Goal: Task Accomplishment & Management: Complete application form

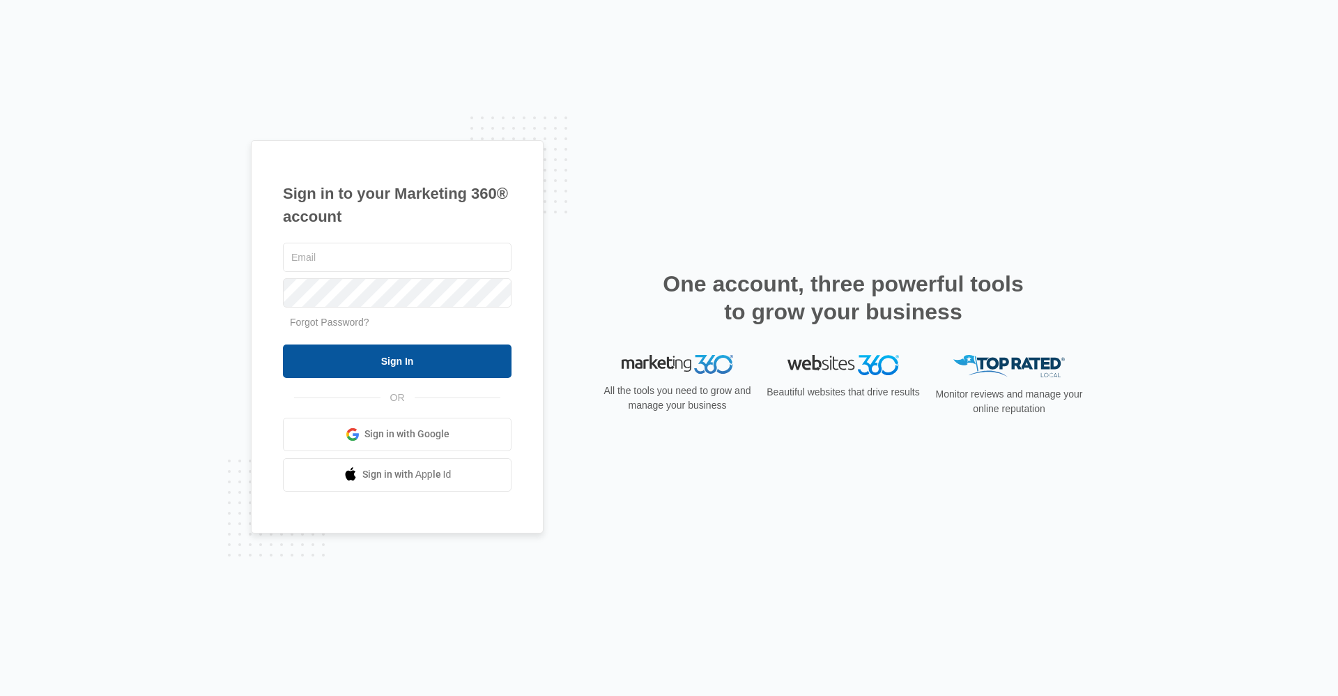
type input "[EMAIL_ADDRESS][DOMAIN_NAME]"
click at [423, 371] on input "Sign In" at bounding box center [397, 360] width 229 height 33
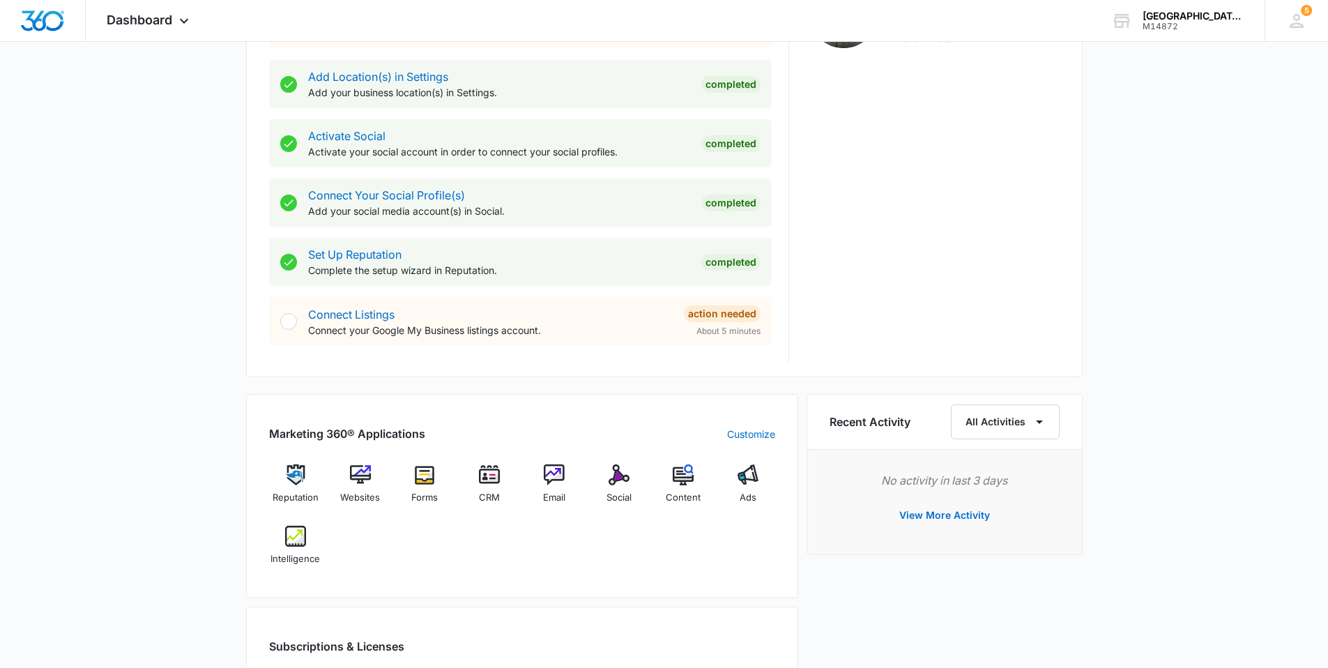
scroll to position [584, 0]
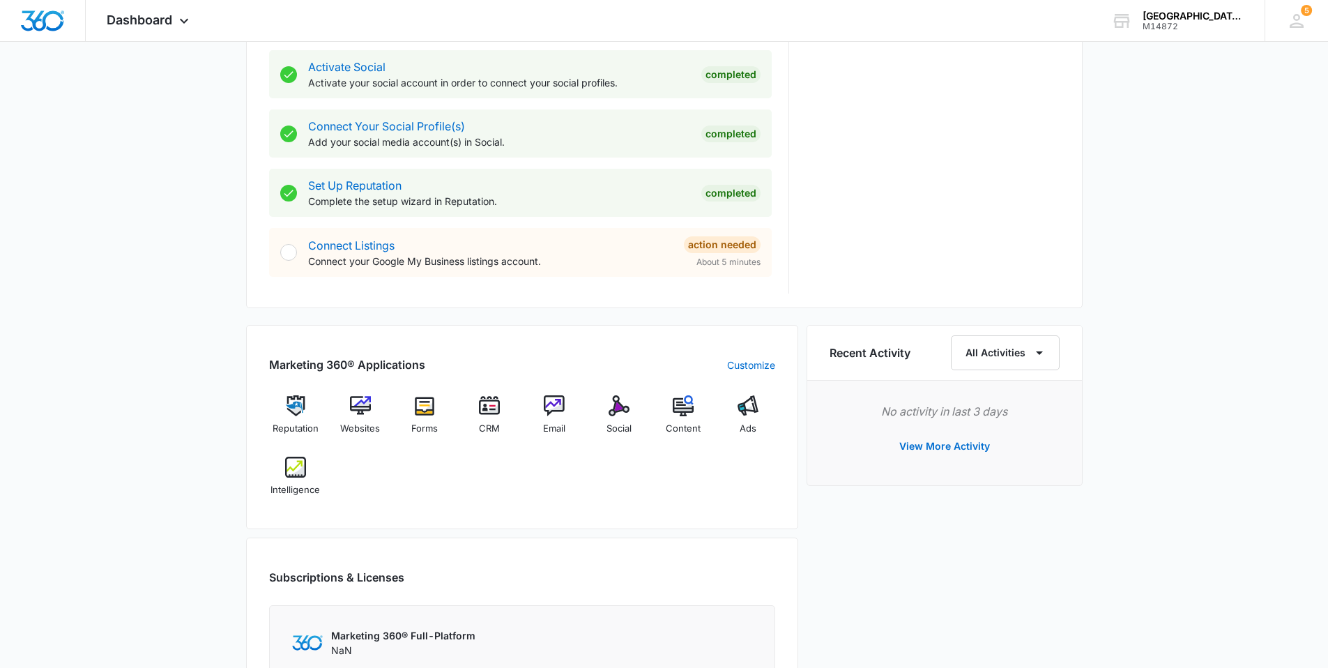
click at [1233, 344] on div "[DATE] is [DATE] Good morning, Becca! Contacts You have 4,269 contacts Getting …" at bounding box center [664, 222] width 1328 height 1494
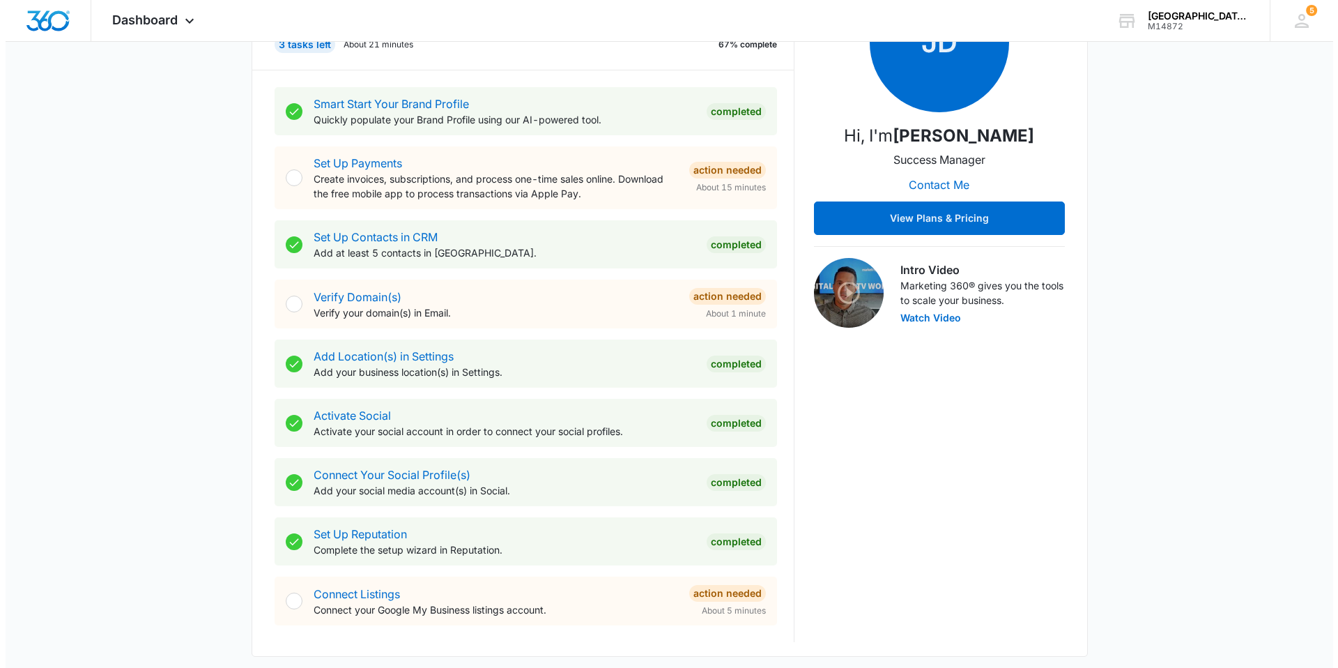
scroll to position [0, 0]
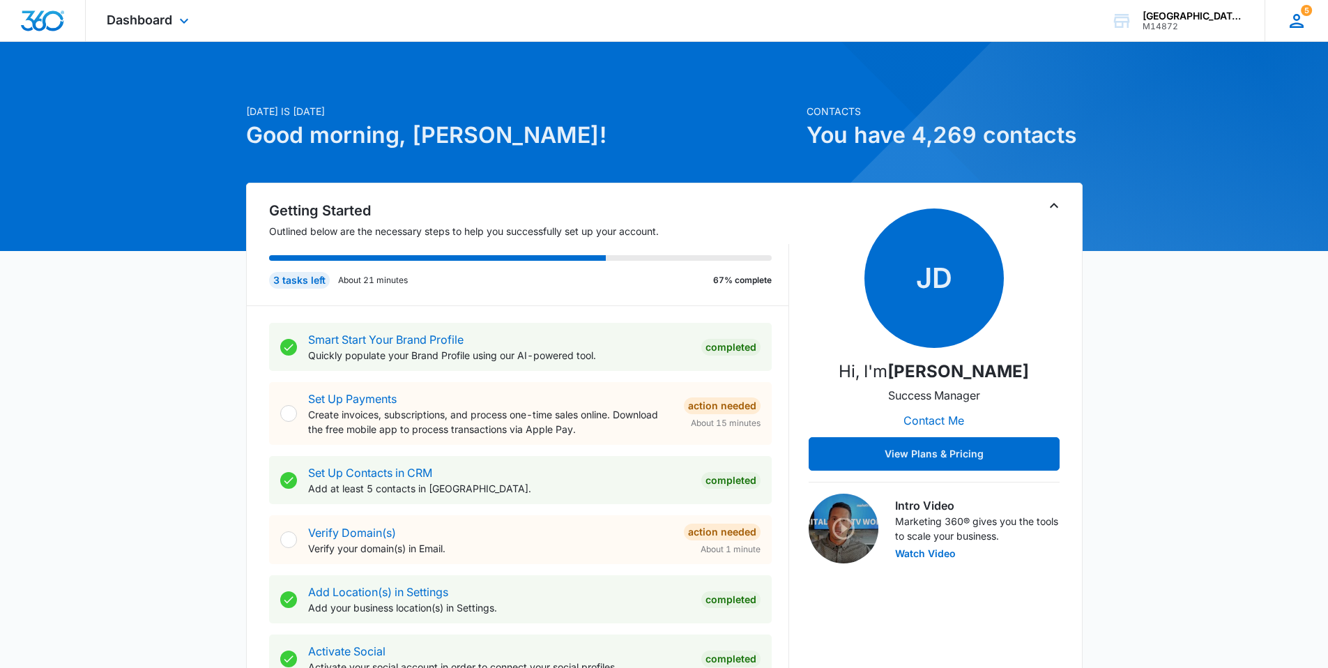
click at [1284, 30] on div "5 BM [PERSON_NAME] [EMAIL_ADDRESS][DOMAIN_NAME] My Profile 5 Notifications Supp…" at bounding box center [1295, 20] width 63 height 41
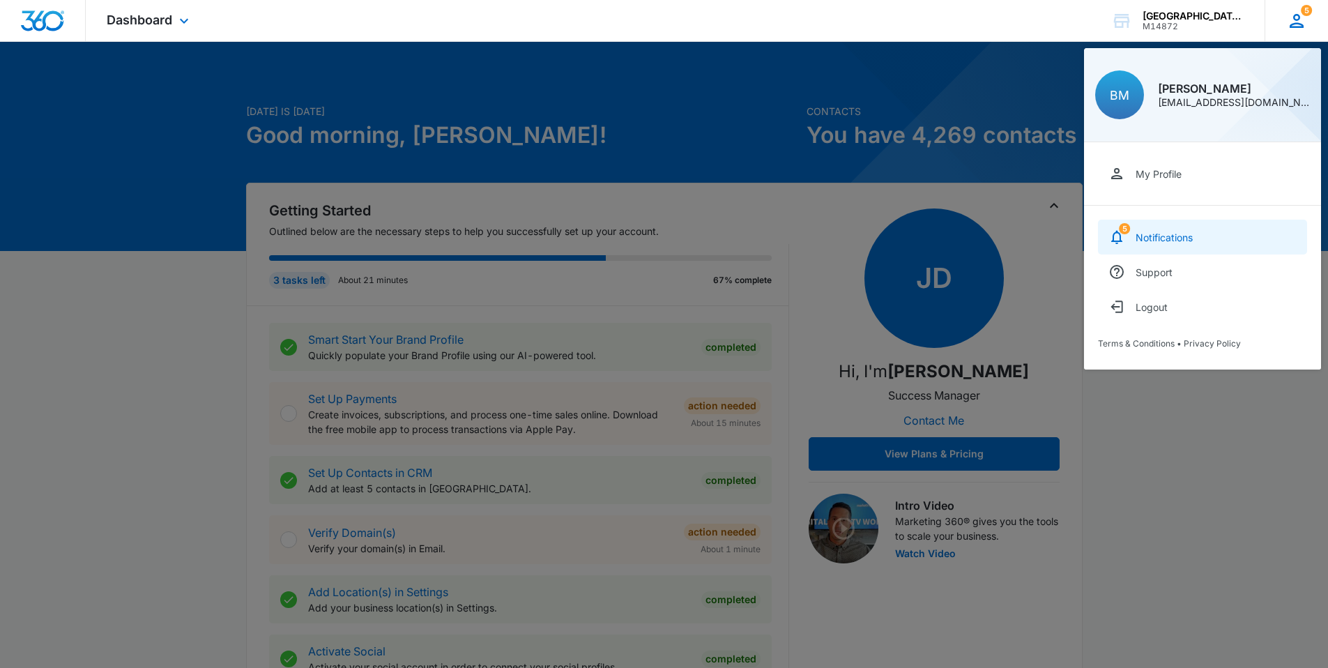
click at [1151, 242] on div "Notifications" at bounding box center [1163, 237] width 57 height 12
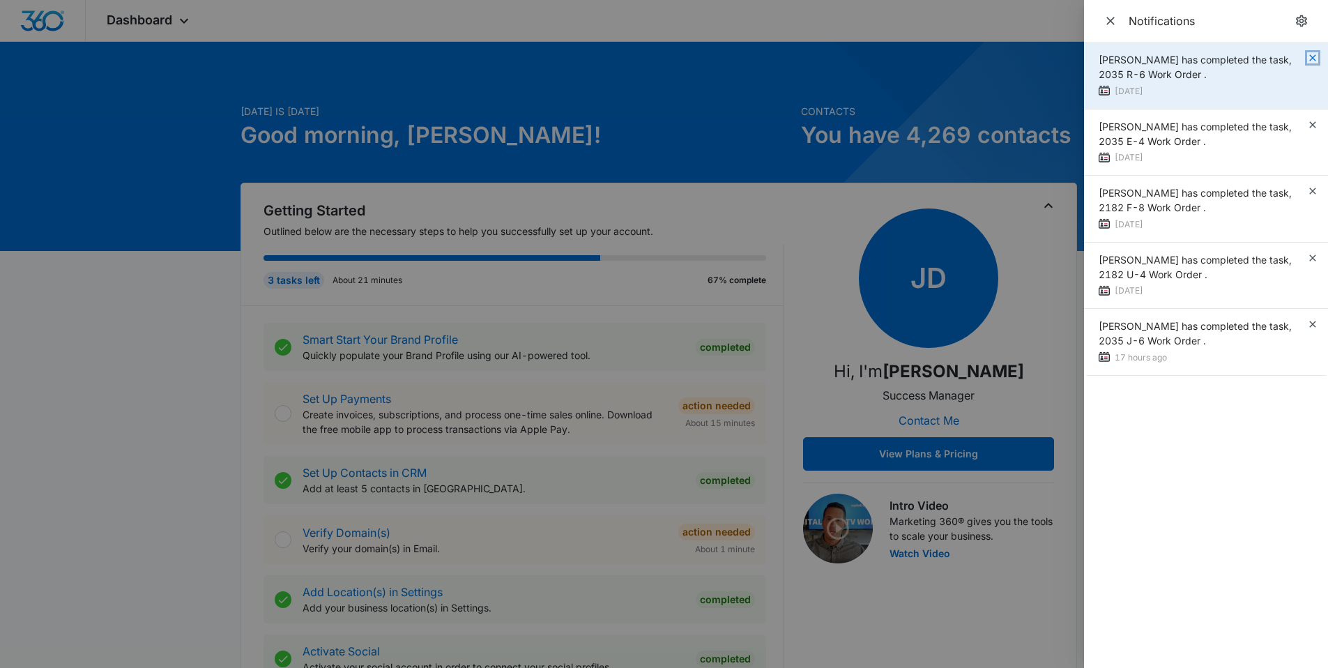
click at [1311, 58] on icon "button" at bounding box center [1312, 57] width 11 height 11
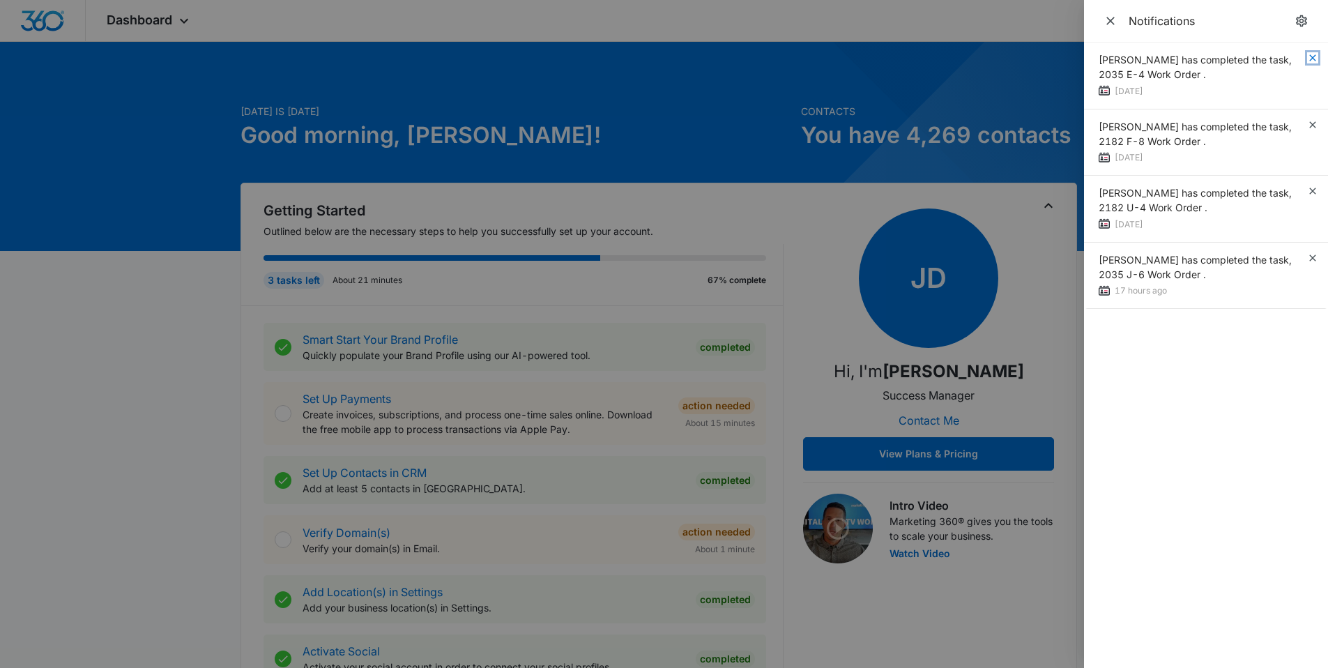
click at [1311, 58] on icon "button" at bounding box center [1312, 57] width 11 height 11
click at [1311, 119] on icon "button" at bounding box center [1312, 124] width 11 height 11
click at [1311, 58] on icon "button" at bounding box center [1312, 57] width 11 height 11
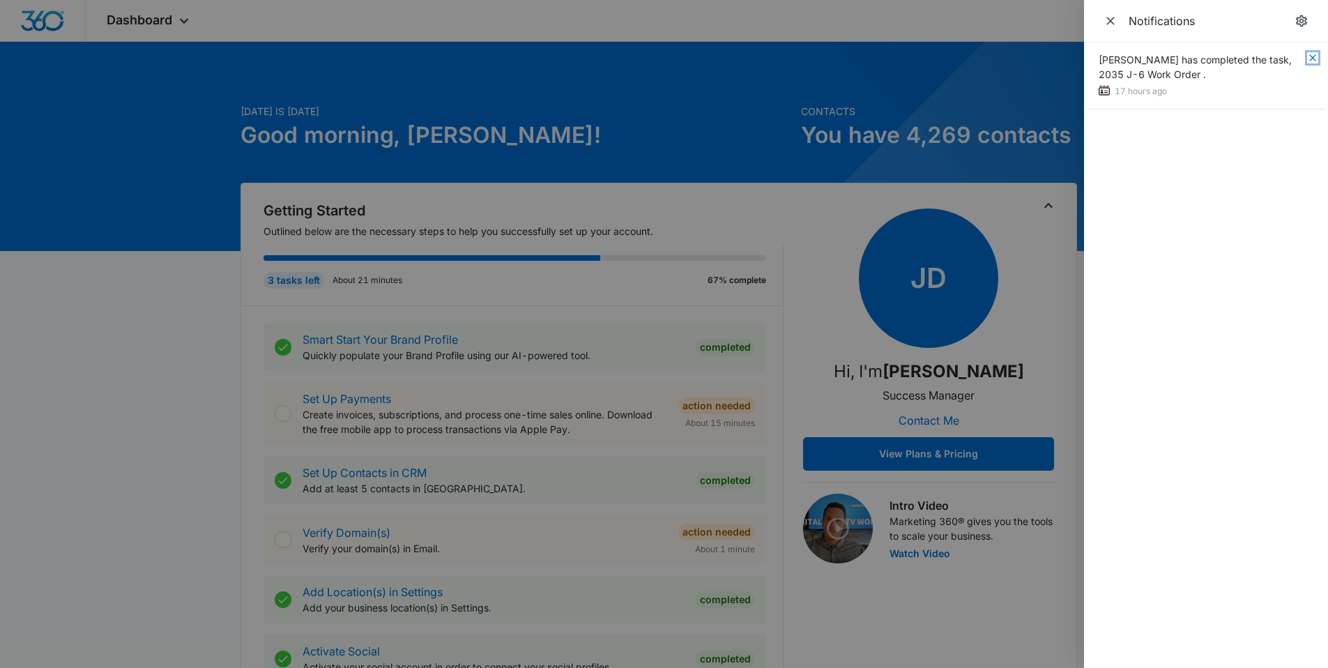
click at [1311, 58] on icon "button" at bounding box center [1312, 57] width 11 height 11
click at [1112, 24] on icon "Close" at bounding box center [1110, 21] width 14 height 14
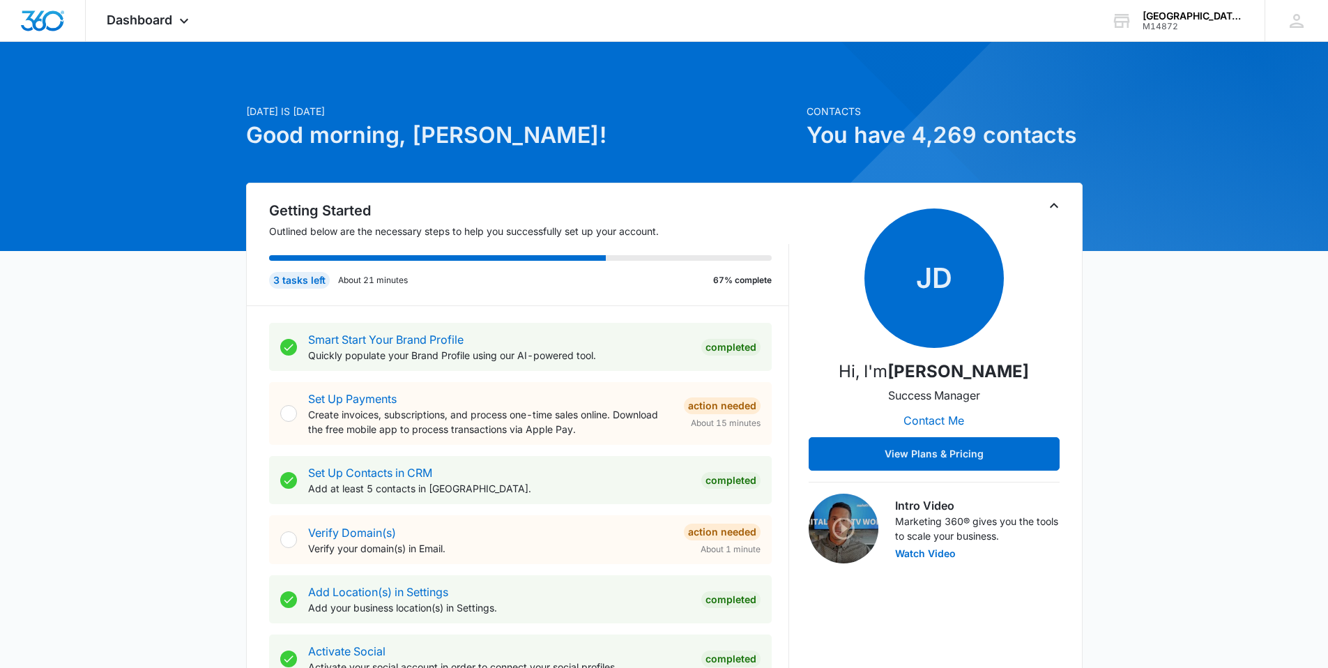
click at [156, 28] on div "Dashboard Apps Reputation Websites Forms CRM Email Social Content Ads Intellige…" at bounding box center [150, 20] width 128 height 41
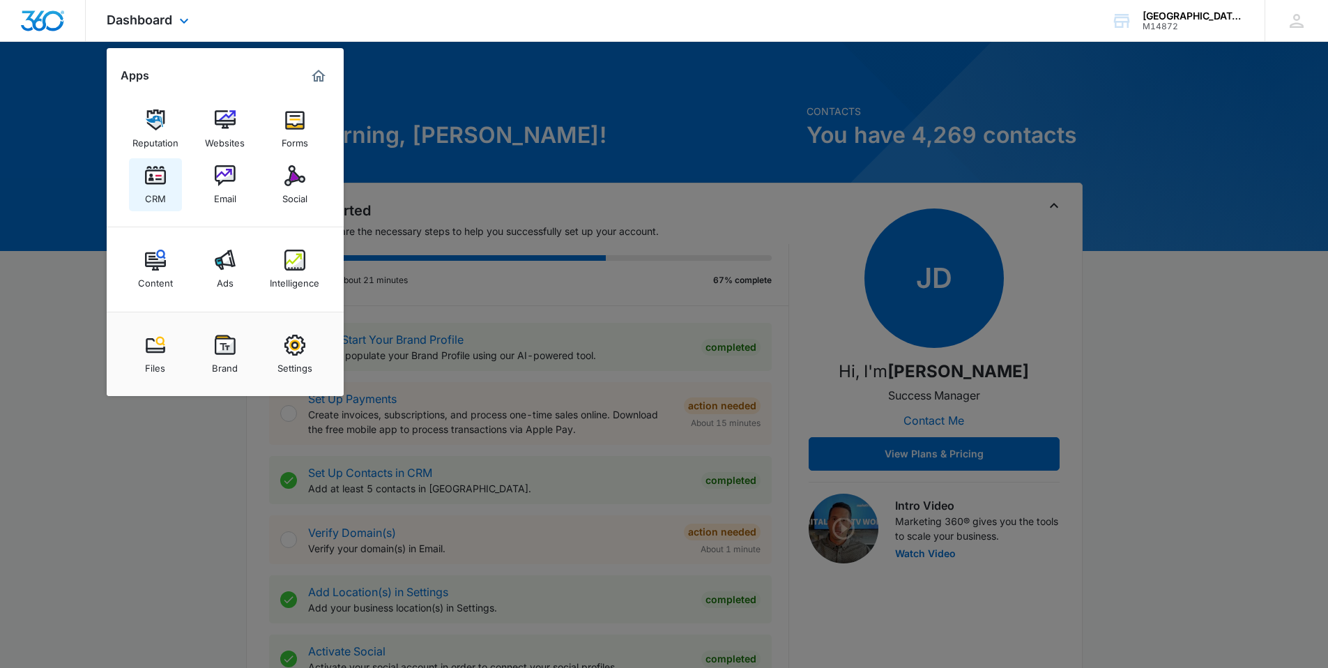
click at [152, 180] on img at bounding box center [155, 175] width 21 height 21
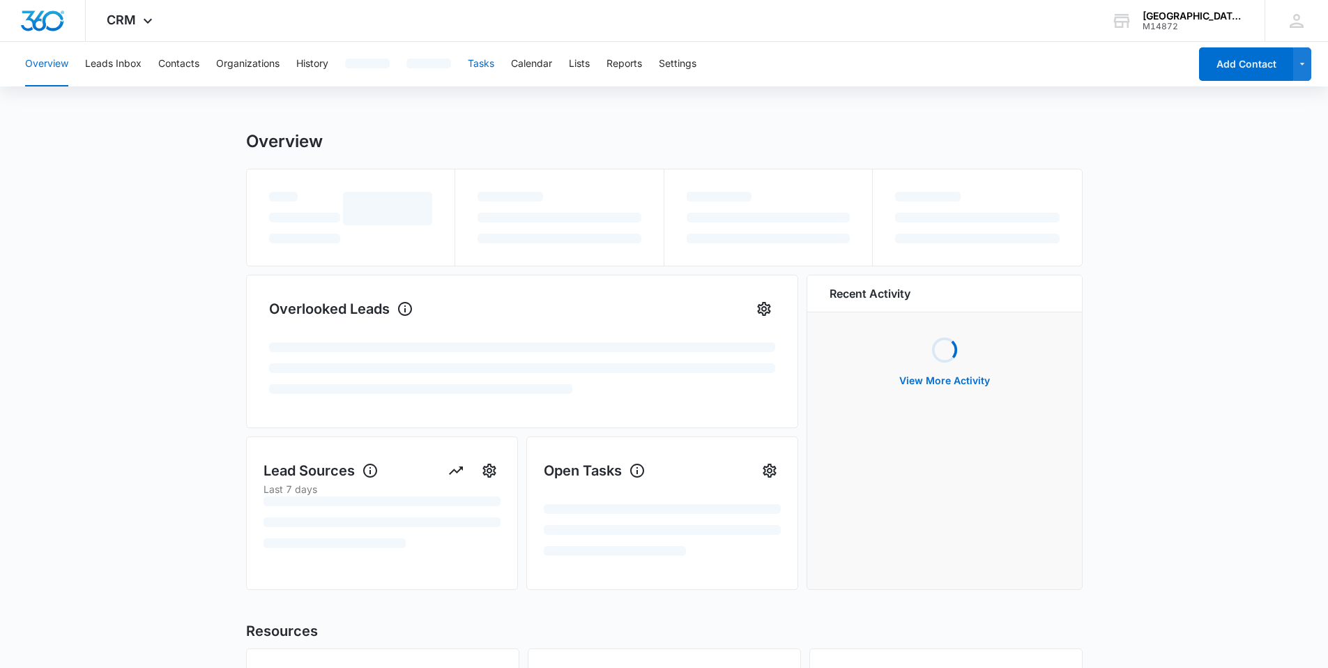
click at [491, 63] on button "Tasks" at bounding box center [481, 64] width 26 height 45
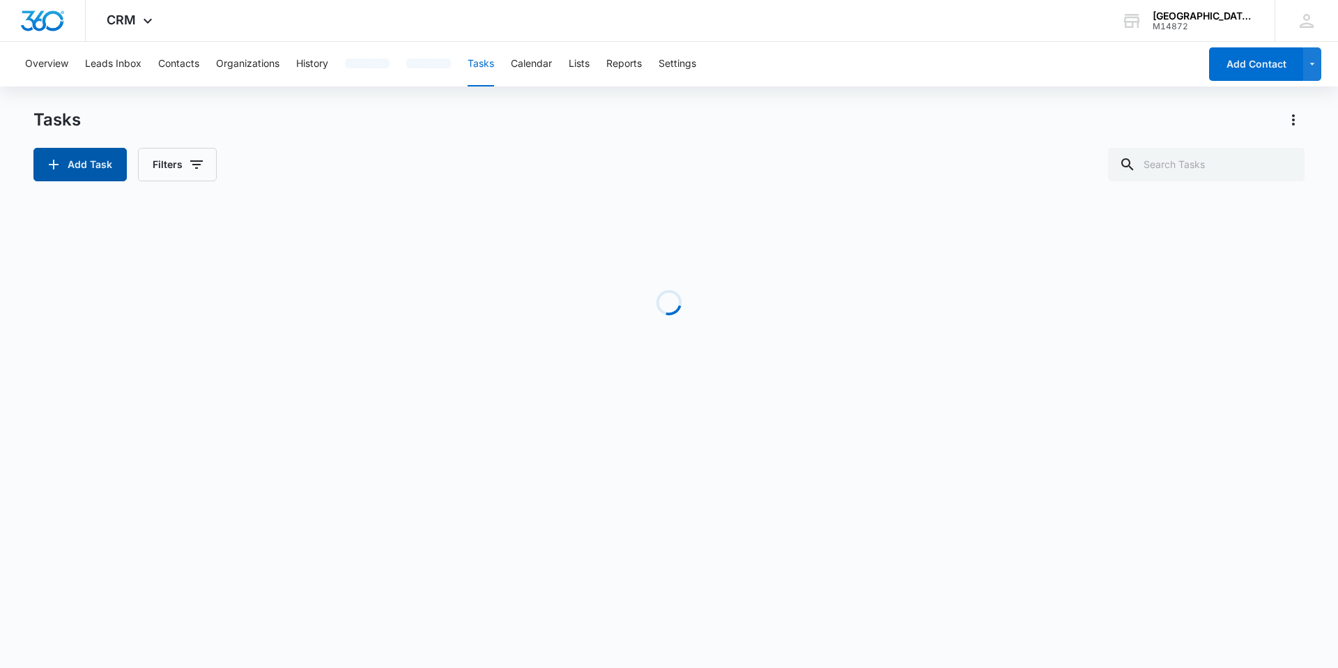
click at [97, 164] on button "Add Task" at bounding box center [79, 164] width 93 height 33
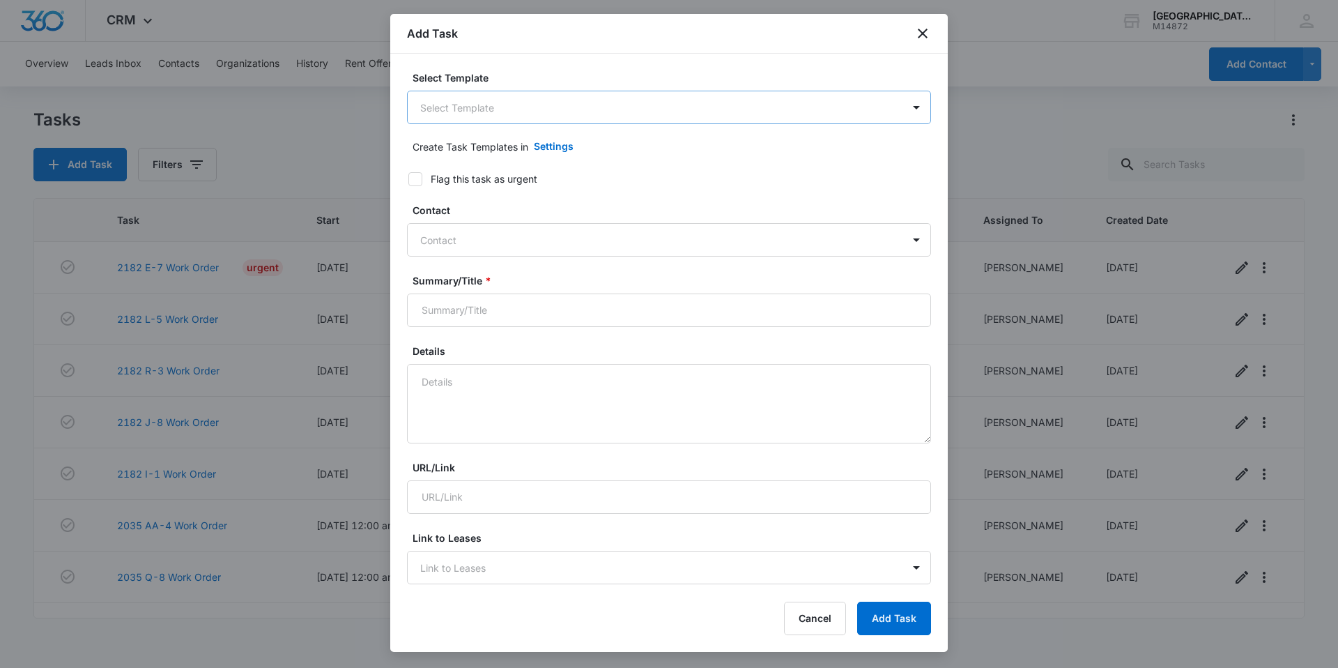
click at [555, 111] on body "CRM Apps Reputation Websites Forms CRM Email Social Content Ads Intelligence Fi…" at bounding box center [669, 334] width 1338 height 668
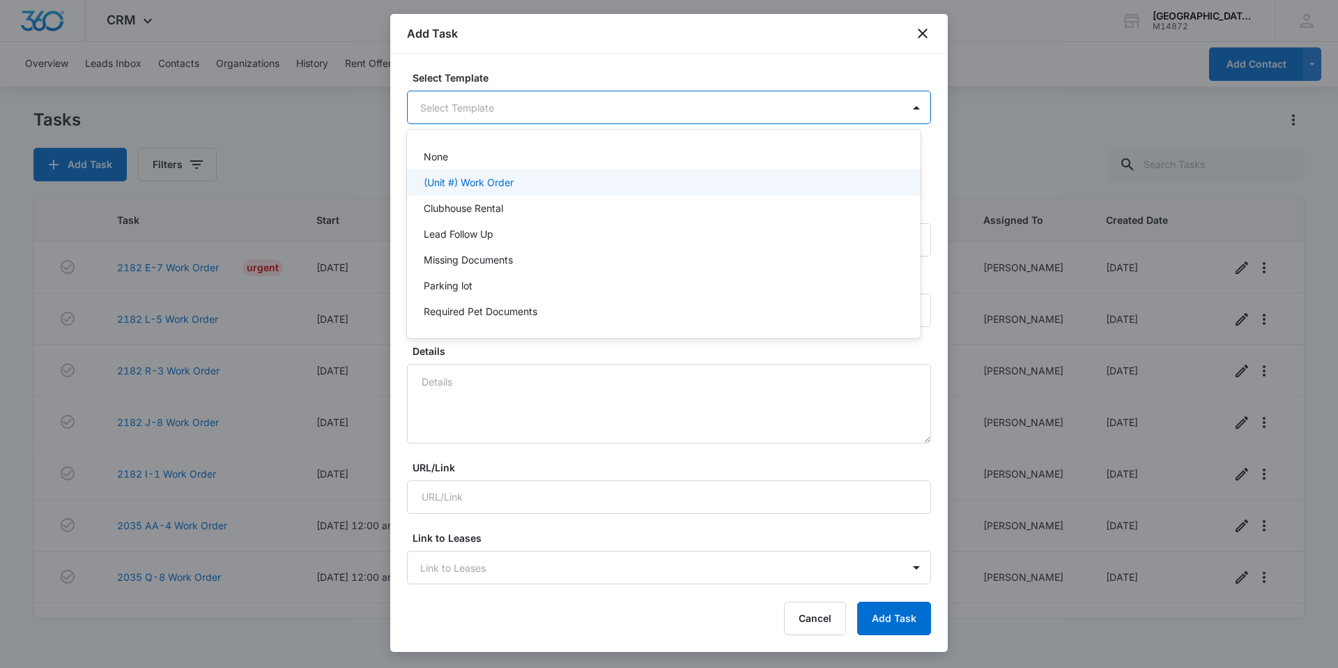
click at [514, 185] on p "(Unit #) Work Order" at bounding box center [469, 182] width 90 height 15
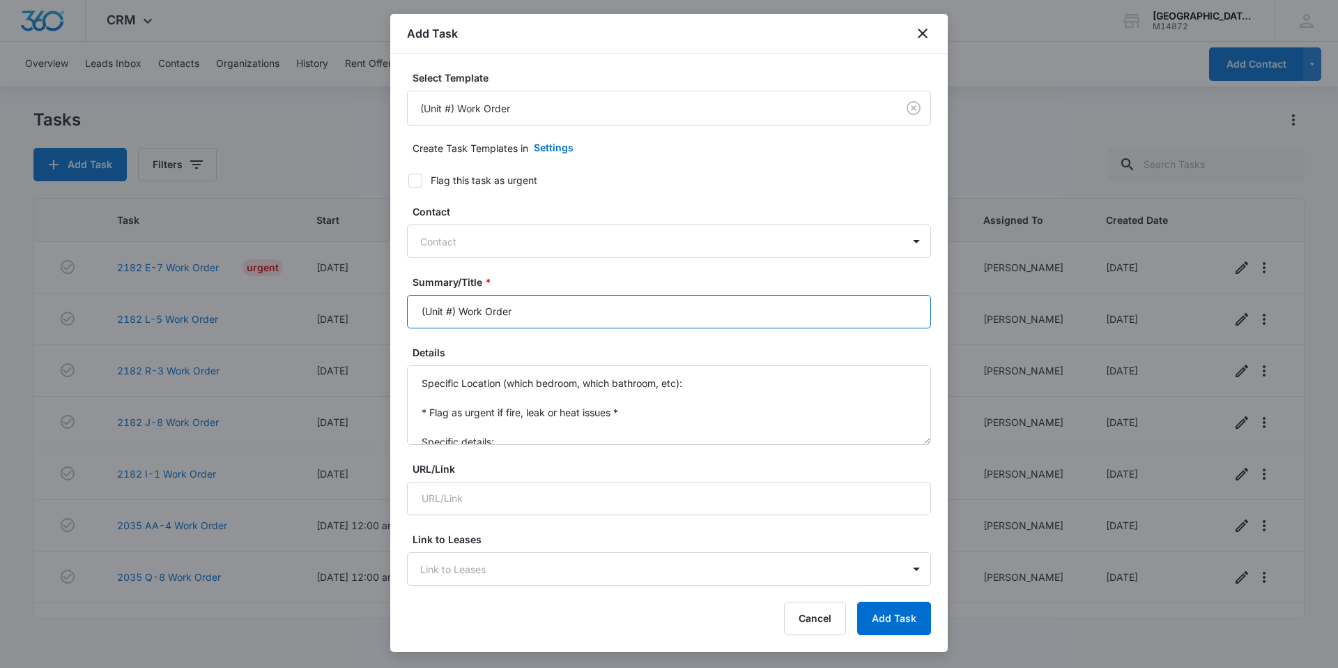
drag, startPoint x: 458, startPoint y: 306, endPoint x: 341, endPoint y: 312, distance: 117.2
click at [341, 312] on body "CRM Apps Reputation Websites Forms CRM Email Social Content Ads Intelligence Fi…" at bounding box center [669, 334] width 1338 height 668
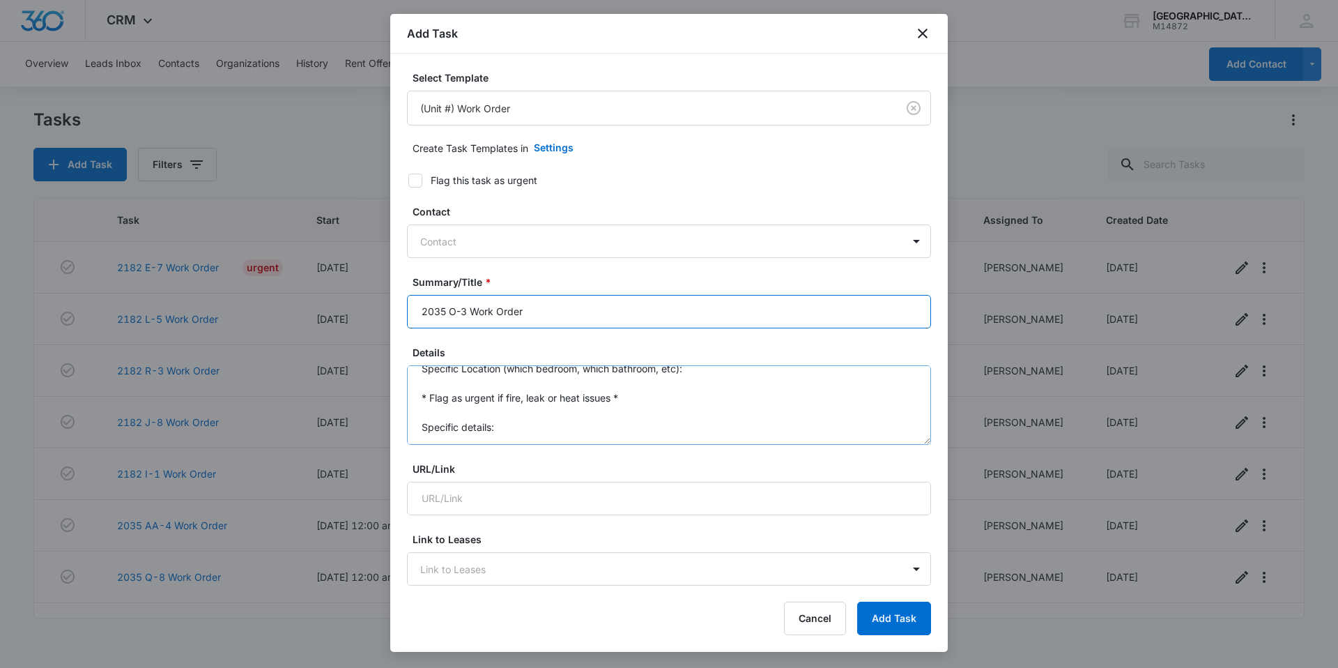
scroll to position [29, 0]
type input "2035 O-3 Work Order"
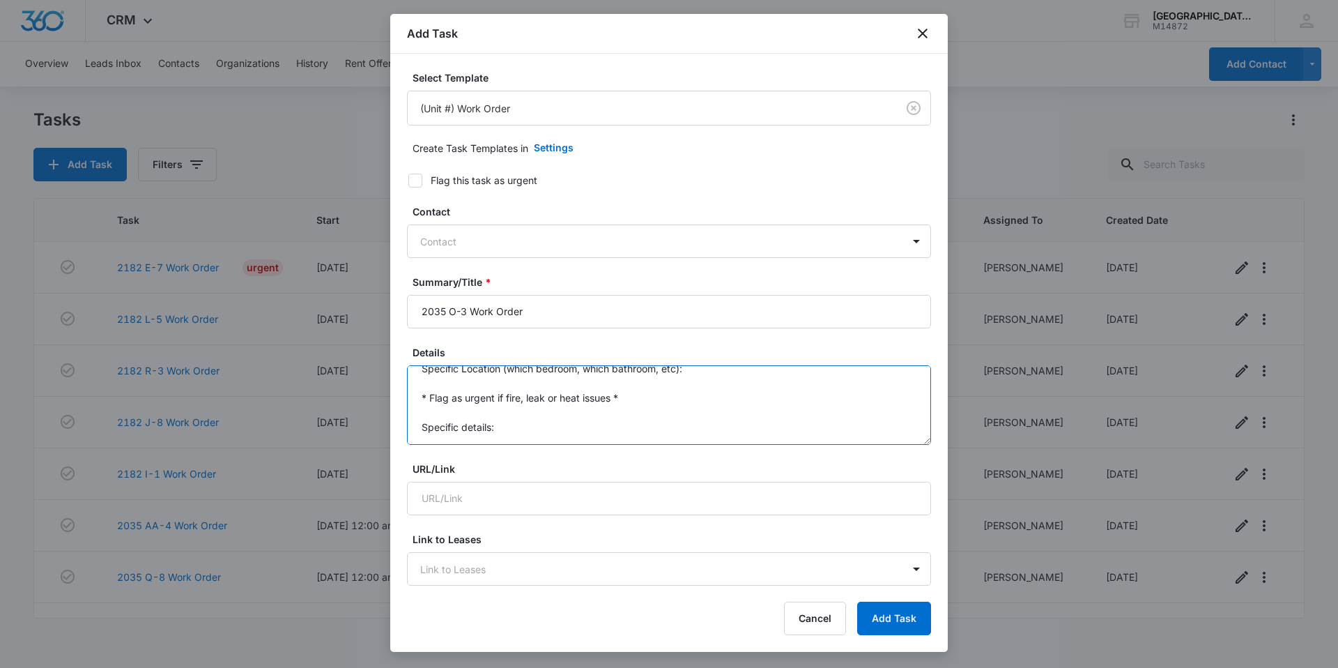
scroll to position [0, 0]
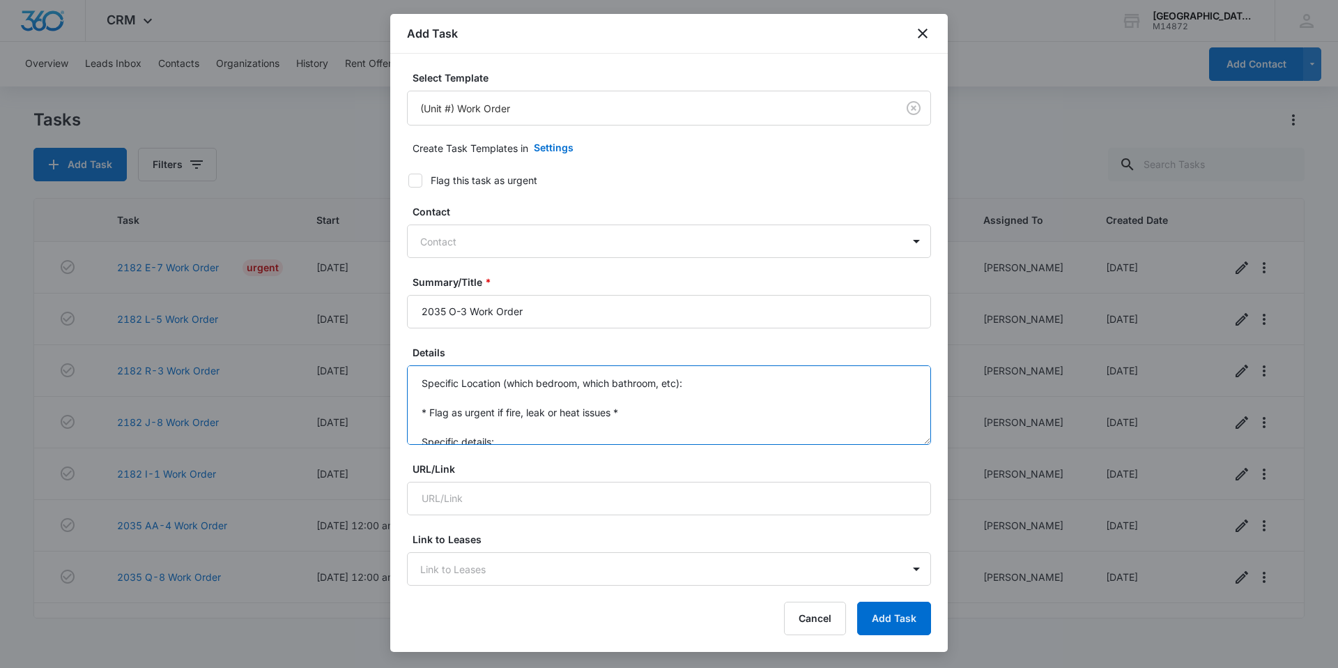
drag, startPoint x: 449, startPoint y: 427, endPoint x: 363, endPoint y: 314, distance: 141.8
click at [363, 314] on body "CRM Apps Reputation Websites Forms CRM Email Social Content Ads Intelligence Fi…" at bounding box center [669, 334] width 1338 height 668
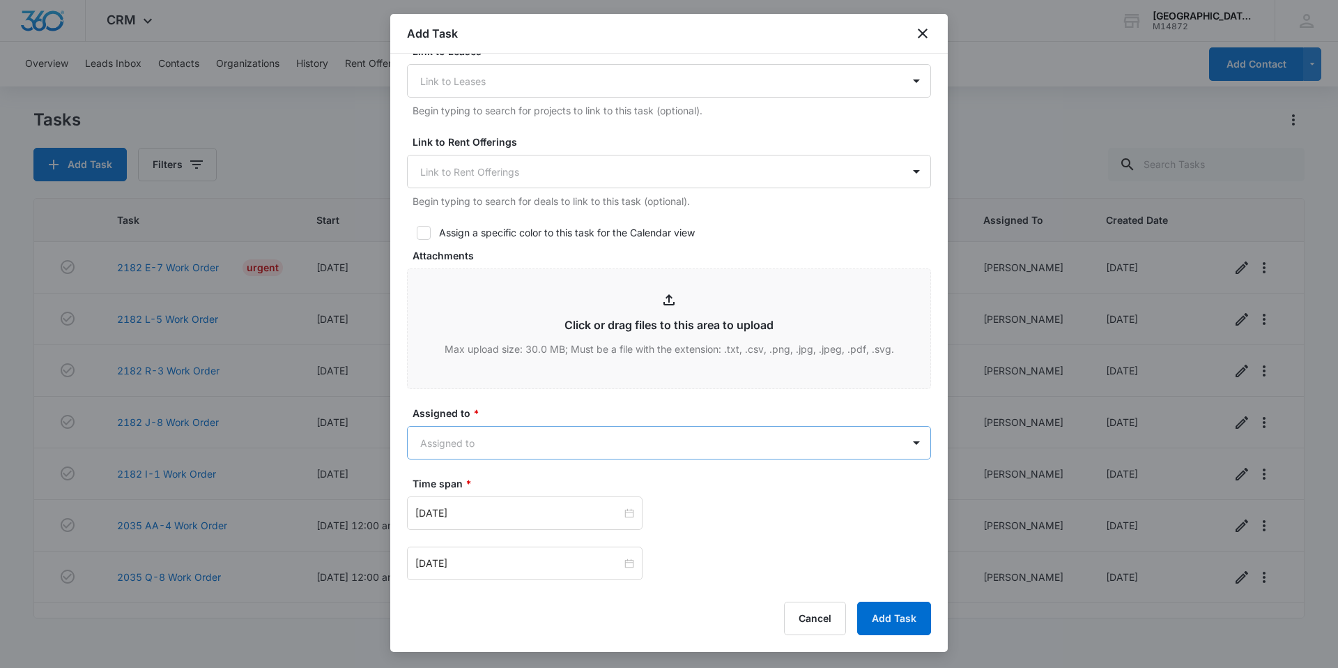
scroll to position [558, 0]
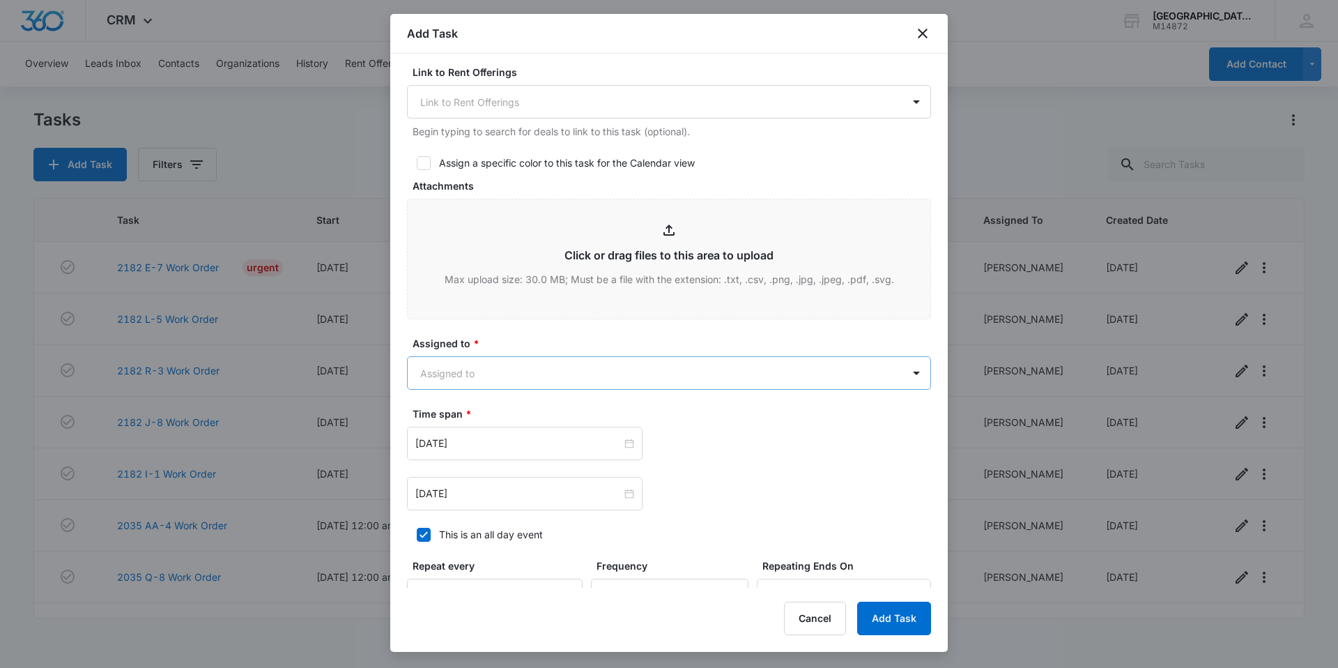
click at [480, 372] on body "CRM Apps Reputation Websites Forms CRM Email Social Content Ads Intelligence Fi…" at bounding box center [669, 334] width 1338 height 668
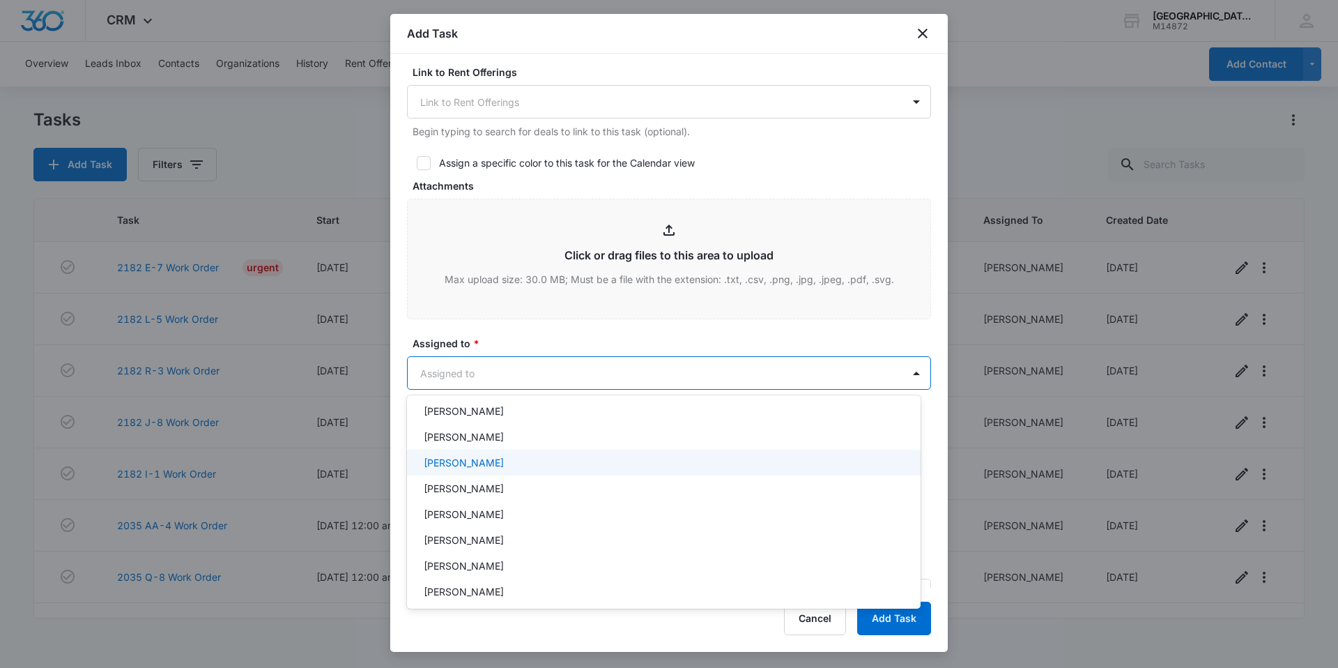
scroll to position [139, 0]
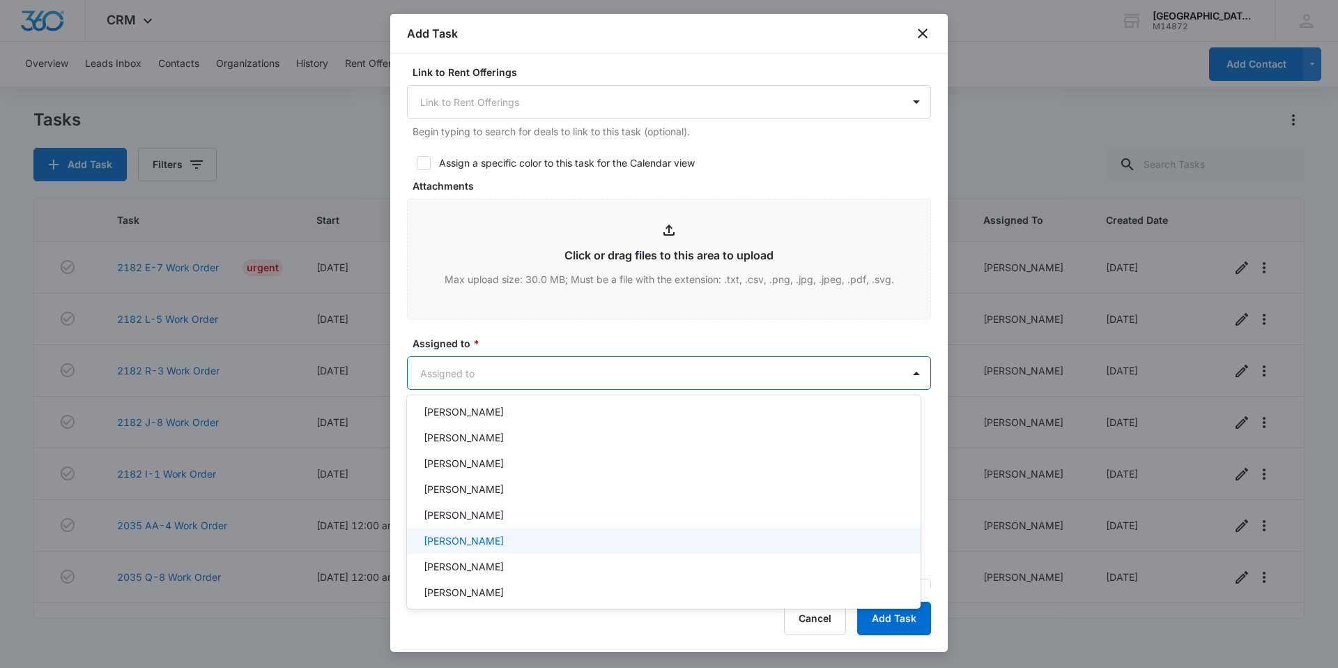
drag, startPoint x: 528, startPoint y: 538, endPoint x: 555, endPoint y: 412, distance: 129.0
click at [527, 537] on div "[PERSON_NAME]" at bounding box center [662, 540] width 477 height 15
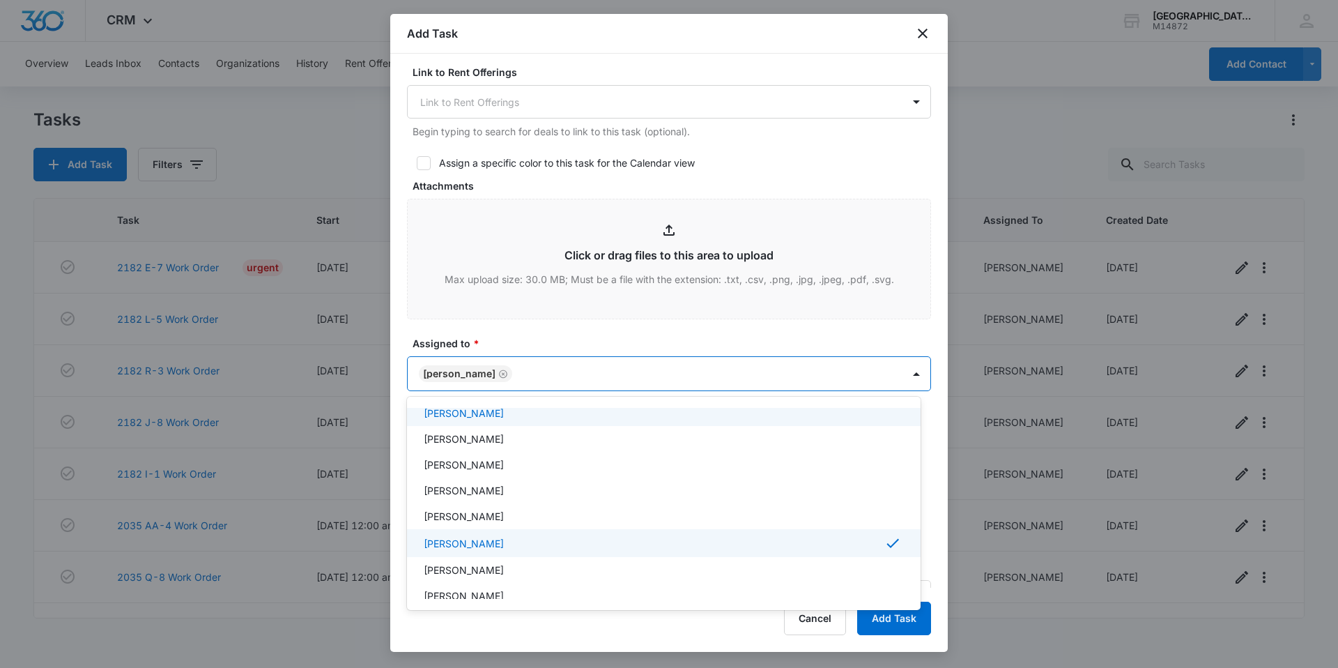
click at [608, 139] on div at bounding box center [669, 334] width 1338 height 668
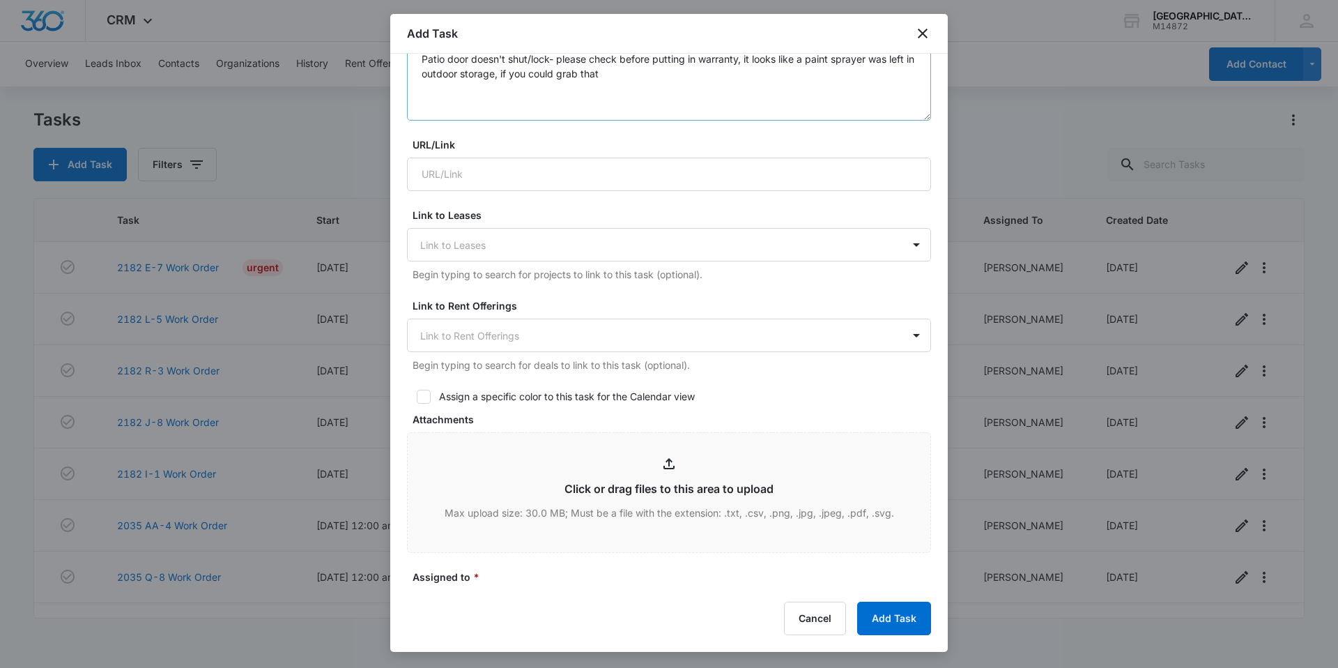
scroll to position [279, 0]
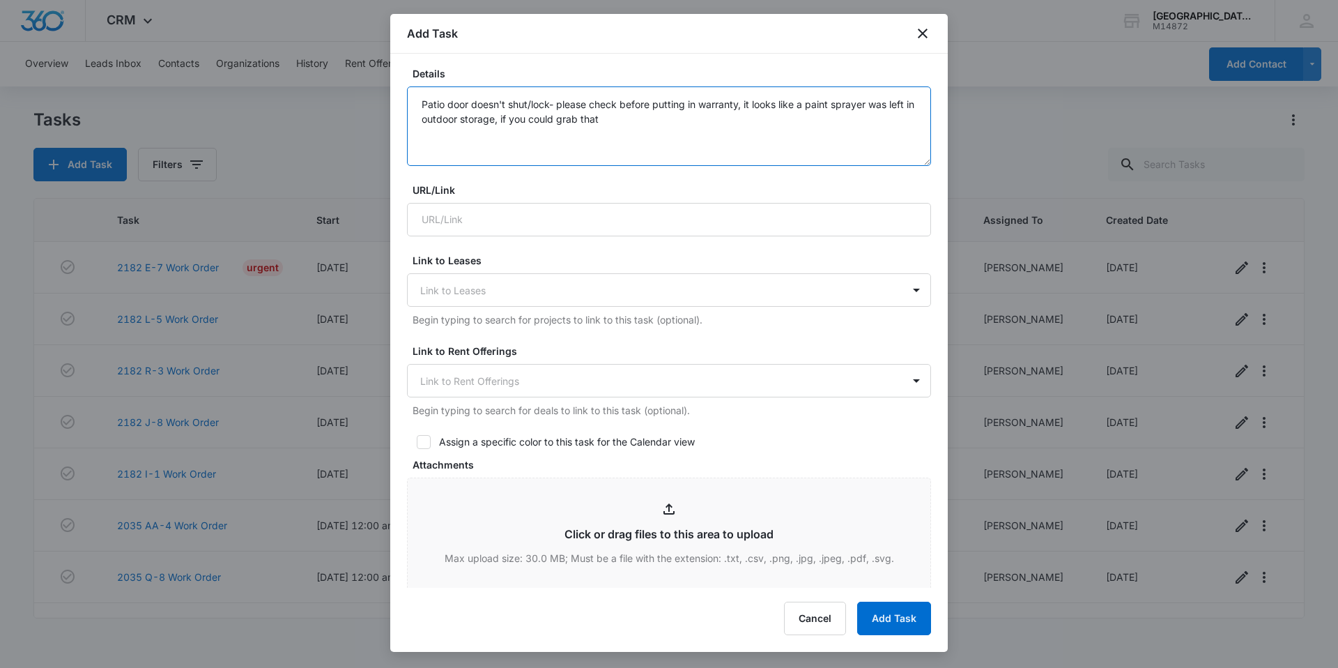
click at [530, 105] on textarea "Patio door doesn't shut/lock- please check before putting in warranty, it looks…" at bounding box center [669, 125] width 524 height 79
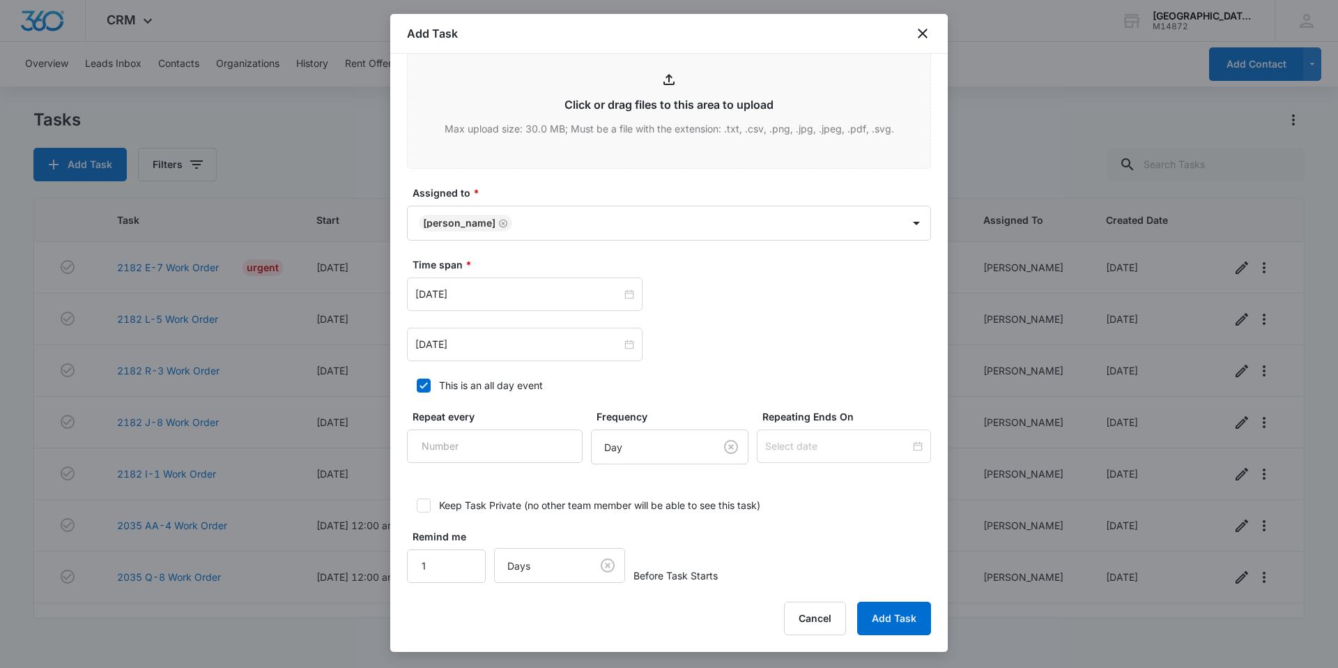
scroll to position [720, 0]
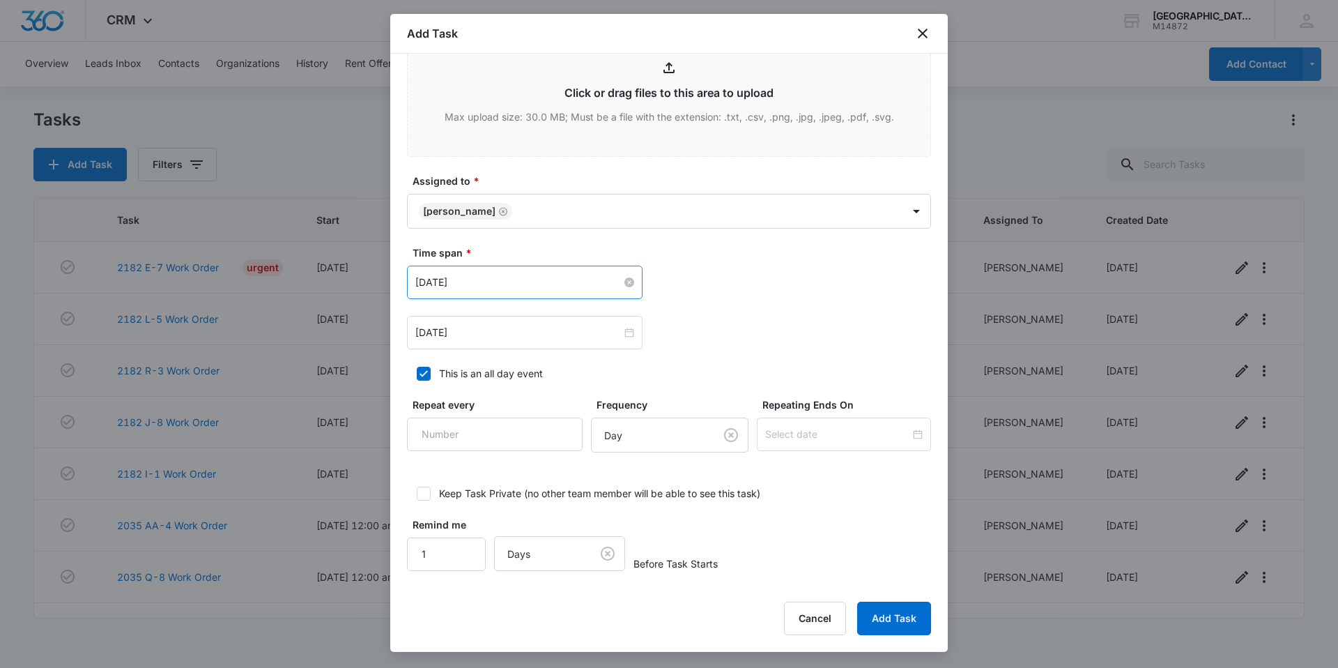
type textarea "Patio door doesn't lock- please check before putting in warranty, it looks like…"
click at [503, 283] on input "[DATE]" at bounding box center [518, 282] width 206 height 15
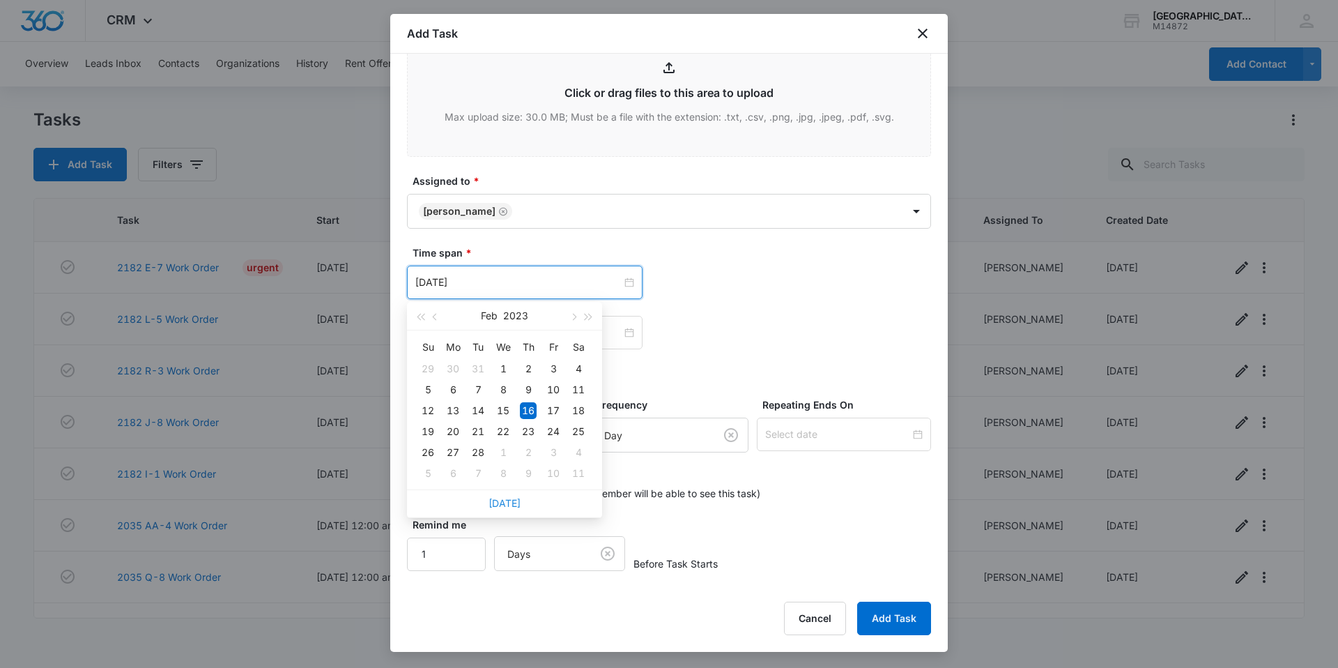
click at [505, 501] on link "[DATE]" at bounding box center [505, 503] width 32 height 12
type input "[DATE]"
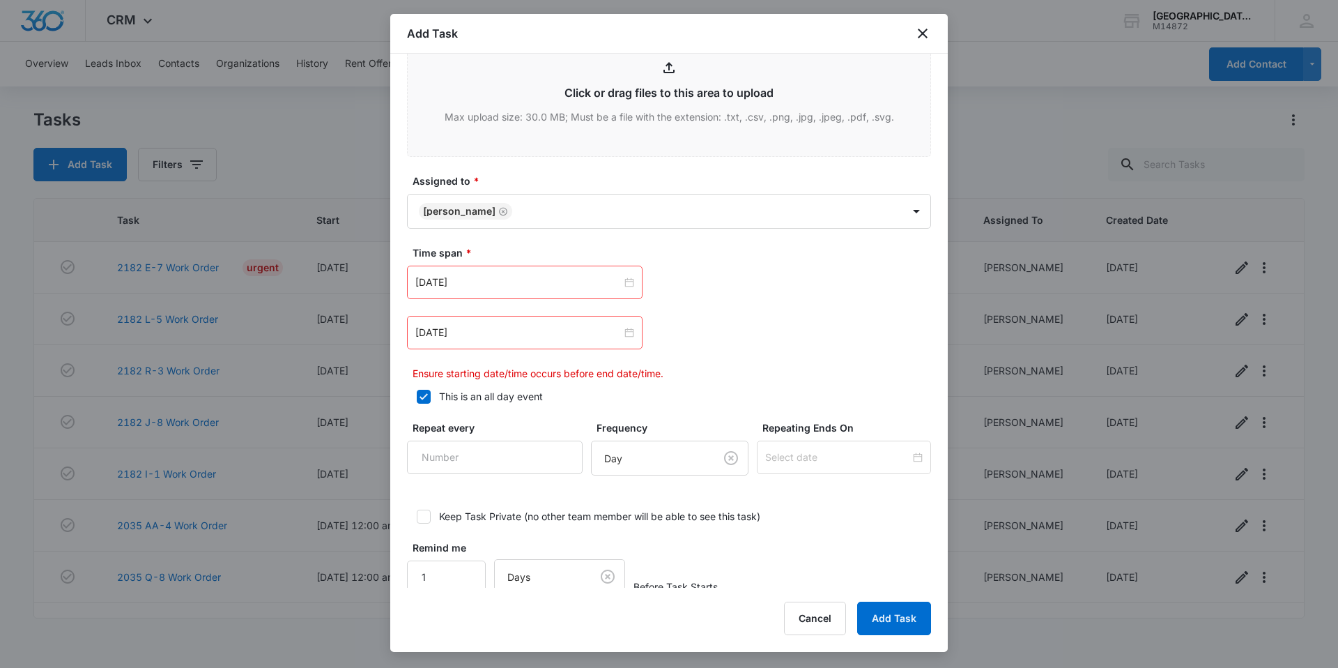
click at [493, 344] on div "[DATE]" at bounding box center [525, 332] width 236 height 33
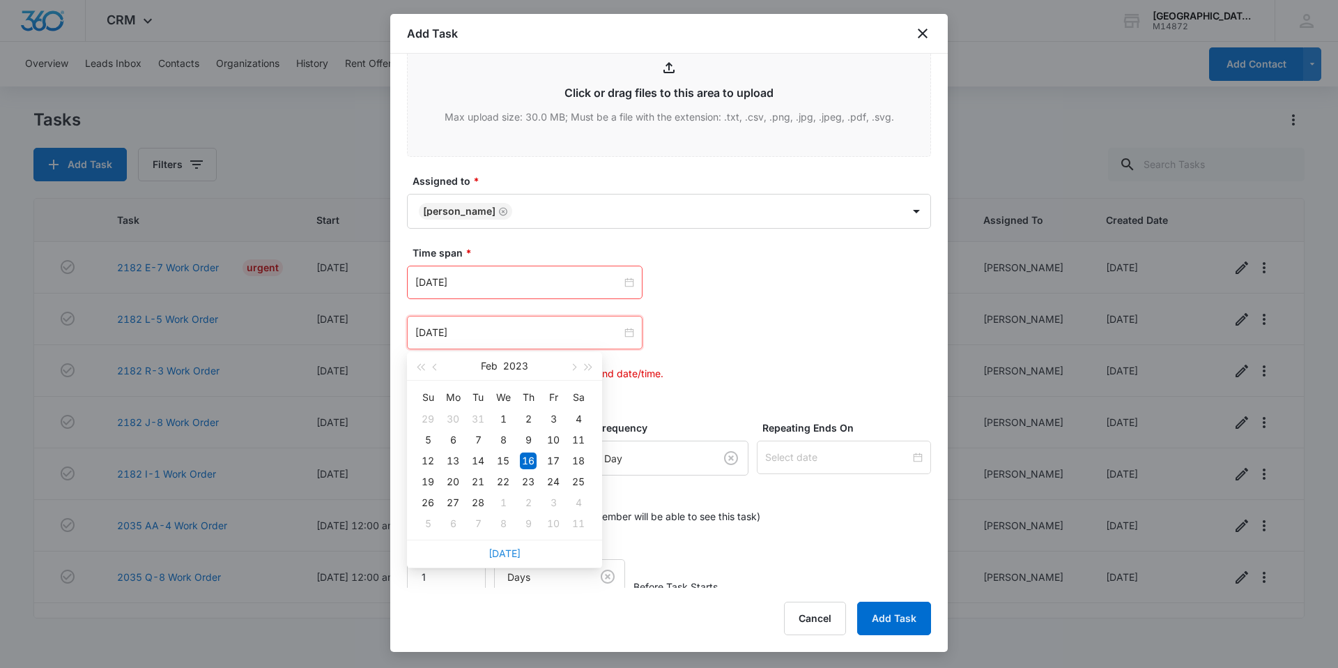
click at [515, 548] on link "[DATE]" at bounding box center [505, 553] width 32 height 12
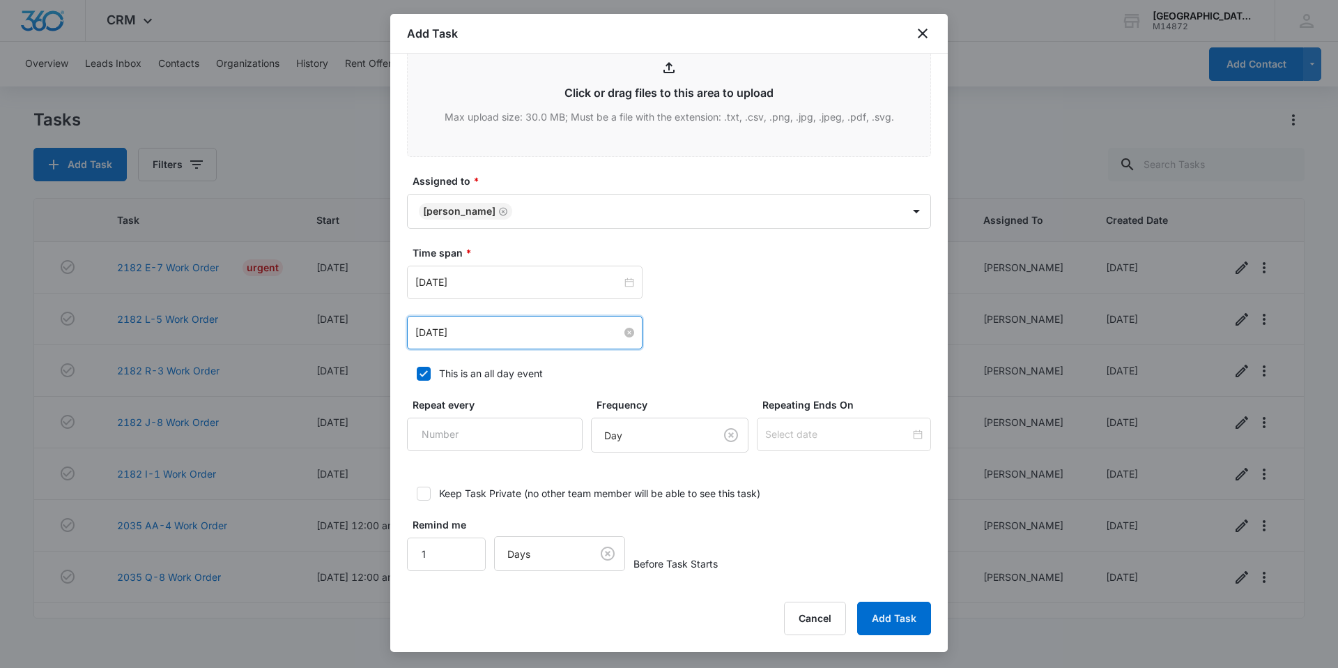
click at [485, 328] on input "[DATE]" at bounding box center [518, 332] width 206 height 15
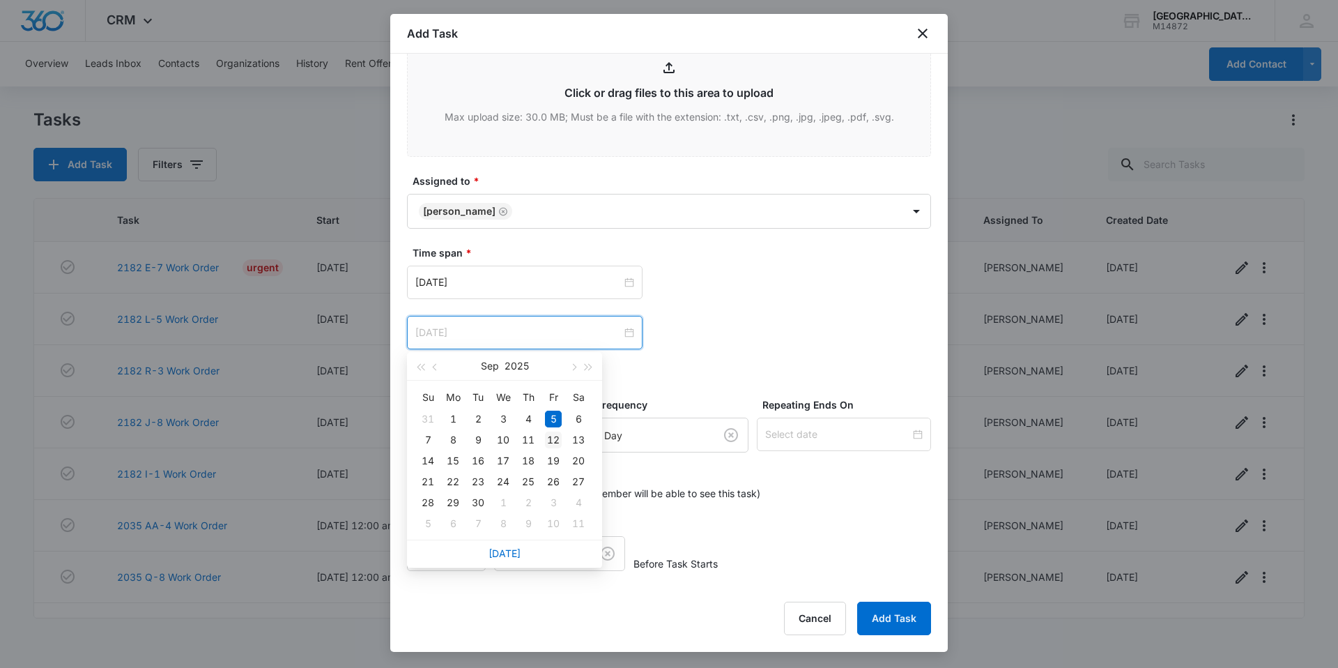
type input "[DATE]"
click at [552, 436] on div "12" at bounding box center [553, 439] width 17 height 17
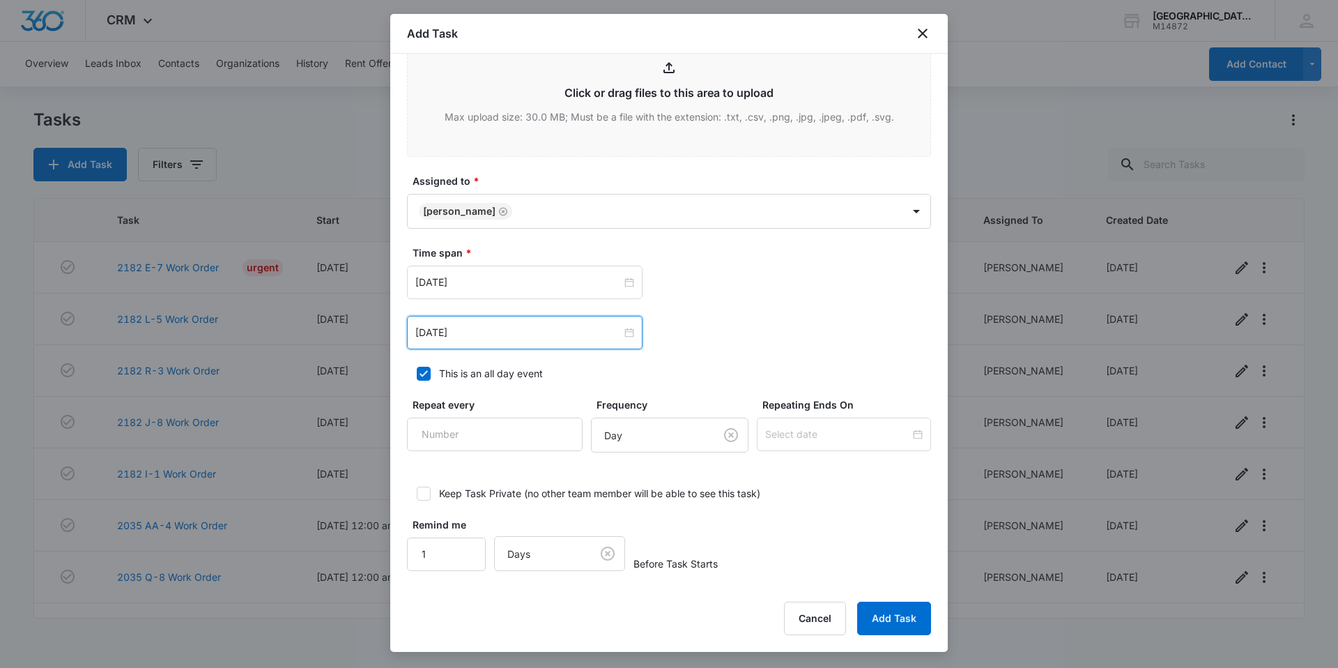
click at [471, 370] on div "This is an all day event" at bounding box center [491, 373] width 104 height 15
click at [417, 370] on input "This is an all day event" at bounding box center [412, 374] width 10 height 10
checkbox input "false"
click at [459, 556] on input "1" at bounding box center [446, 553] width 79 height 33
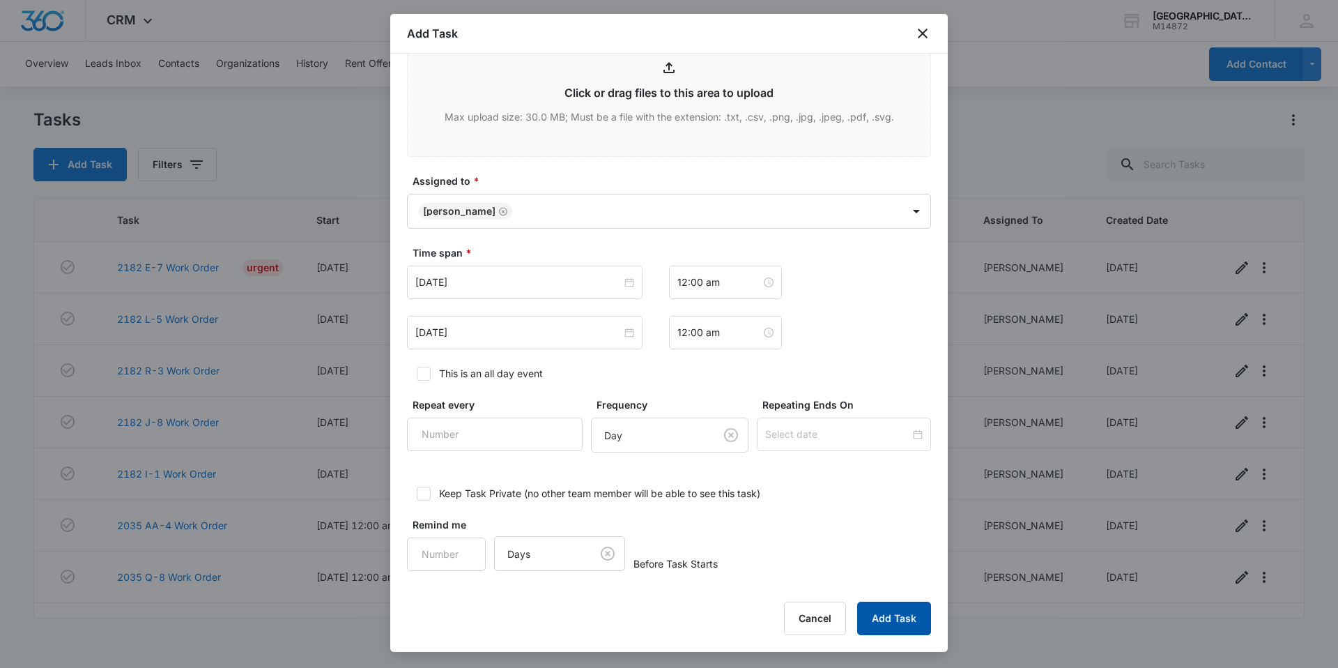
click at [887, 615] on button "Add Task" at bounding box center [894, 617] width 74 height 33
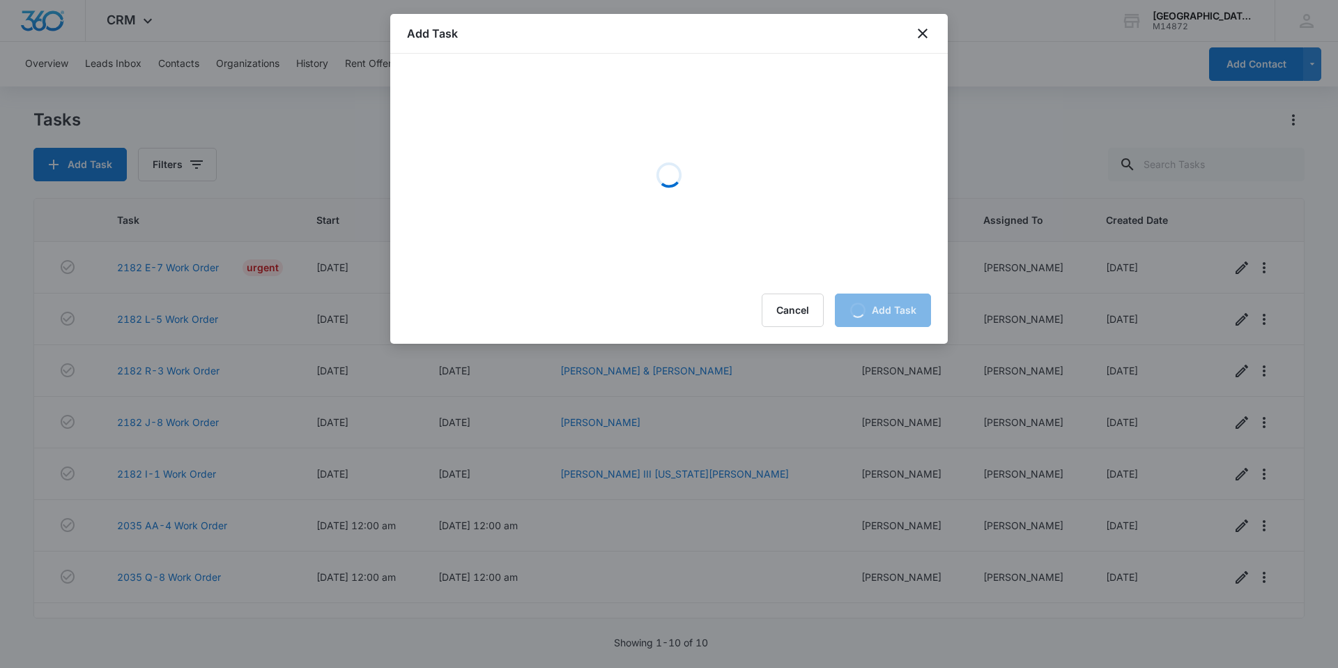
scroll to position [0, 0]
